Goal: Check status: Check status

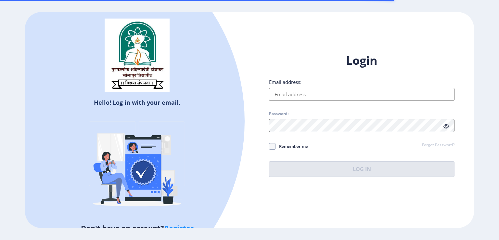
click at [295, 96] on input "Email address:" at bounding box center [362, 94] width 186 height 13
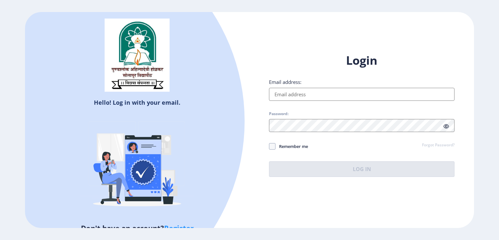
type input "[EMAIL_ADDRESS][DOMAIN_NAME]"
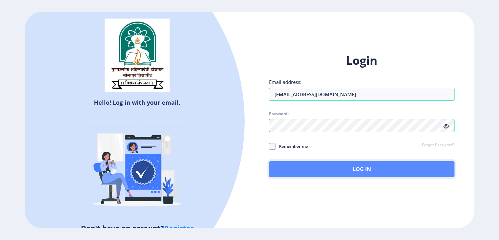
click at [336, 171] on button "Log In" at bounding box center [362, 169] width 186 height 16
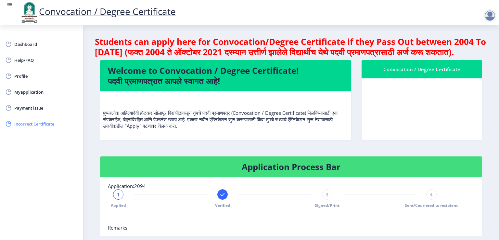
click at [19, 119] on link "Incorrect Certificate" at bounding box center [41, 124] width 83 height 16
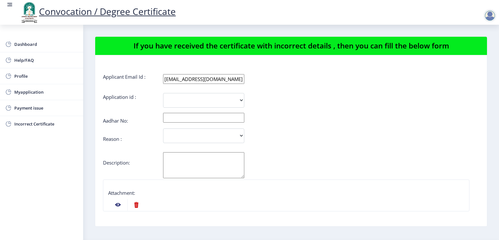
scroll to position [133, 0]
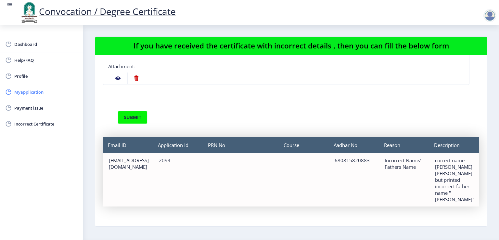
click at [20, 90] on span "Myapplication" at bounding box center [46, 92] width 64 height 8
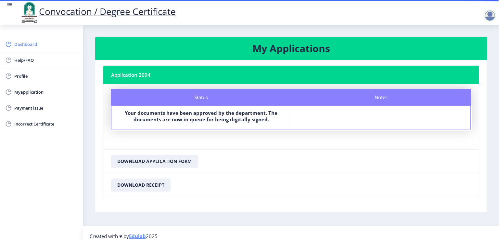
click at [33, 45] on span "Dashboard" at bounding box center [46, 44] width 64 height 8
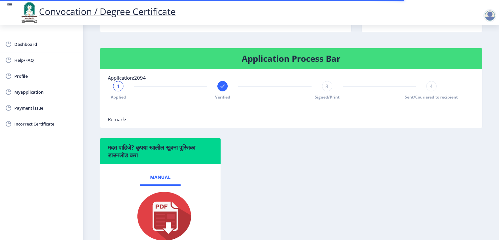
scroll to position [130, 0]
